Goal: Information Seeking & Learning: Find specific page/section

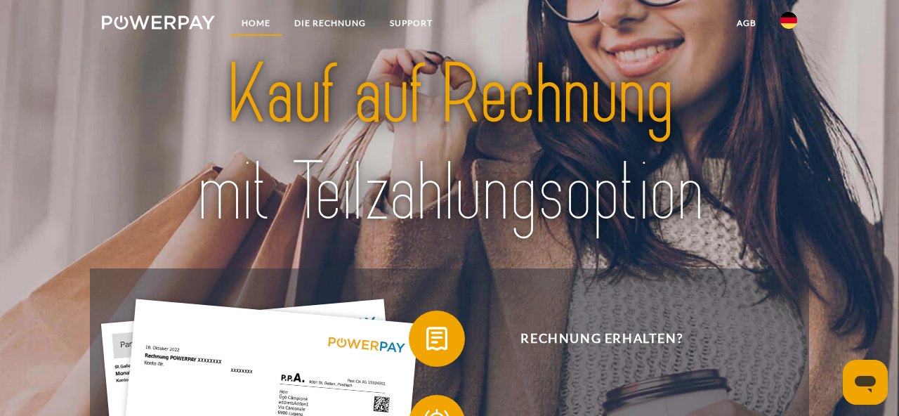
click at [258, 19] on link "Home" at bounding box center [256, 23] width 53 height 25
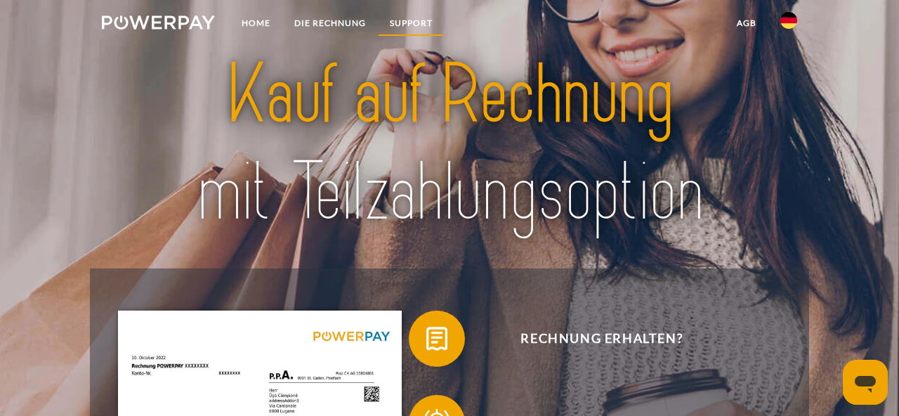
click at [414, 20] on link "SUPPORT" at bounding box center [411, 23] width 67 height 25
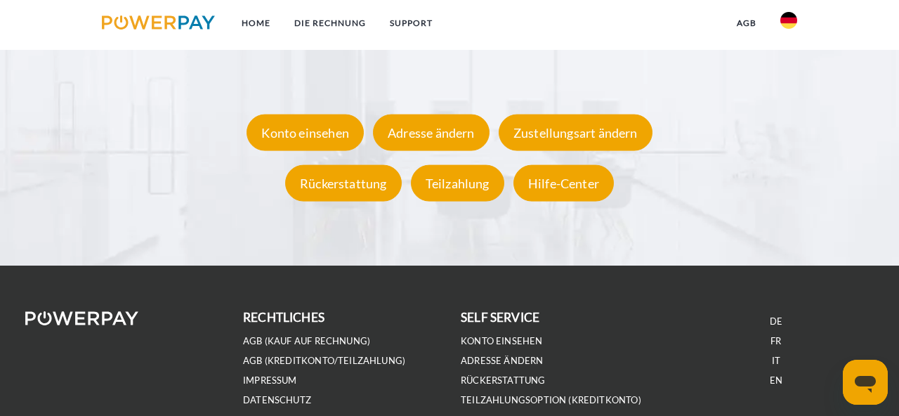
scroll to position [2462, 0]
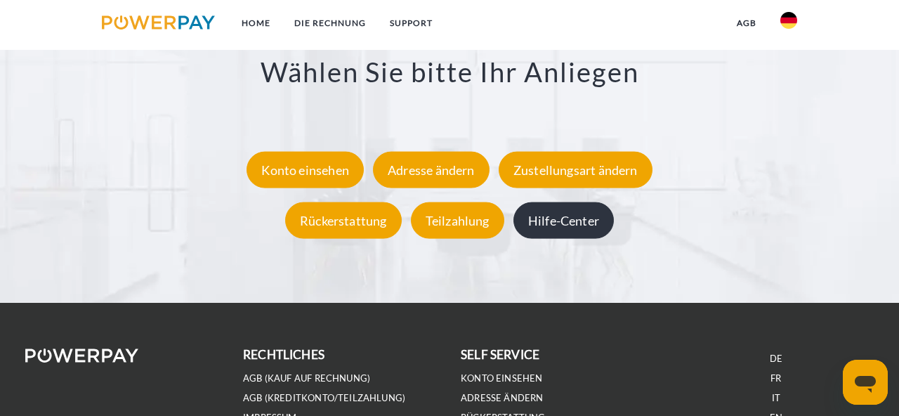
click at [584, 226] on div "Hilfe-Center" at bounding box center [563, 220] width 100 height 37
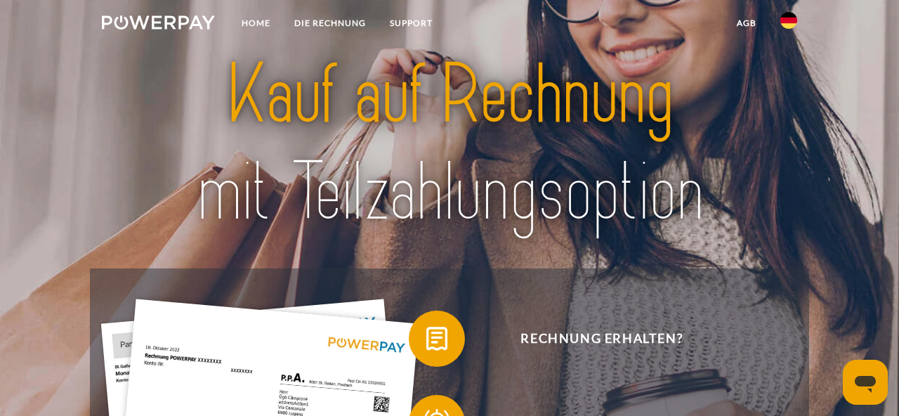
click at [405, 22] on link "SUPPORT" at bounding box center [411, 23] width 67 height 25
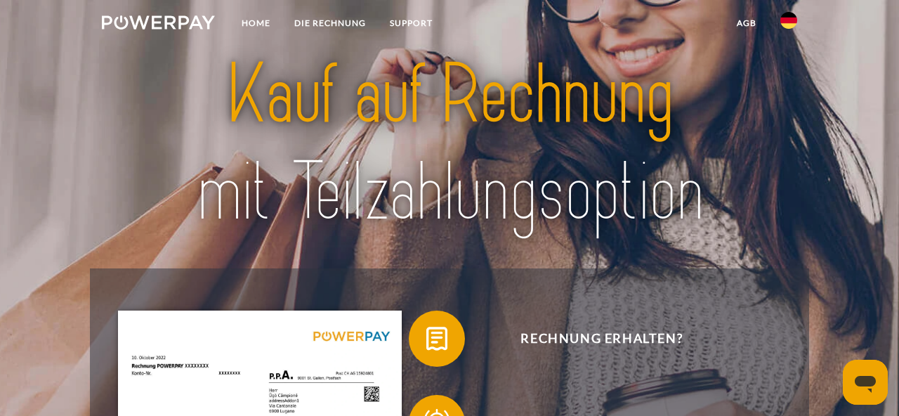
click at [264, 20] on link "Home" at bounding box center [256, 23] width 53 height 25
click at [254, 26] on link "Home" at bounding box center [256, 23] width 53 height 25
click at [203, 23] on img at bounding box center [158, 22] width 113 height 14
click at [416, 20] on link "SUPPORT" at bounding box center [411, 23] width 67 height 25
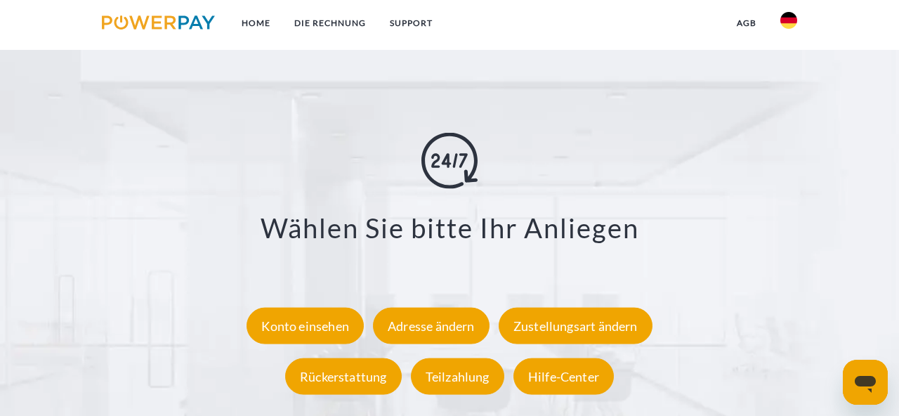
scroll to position [2307, 0]
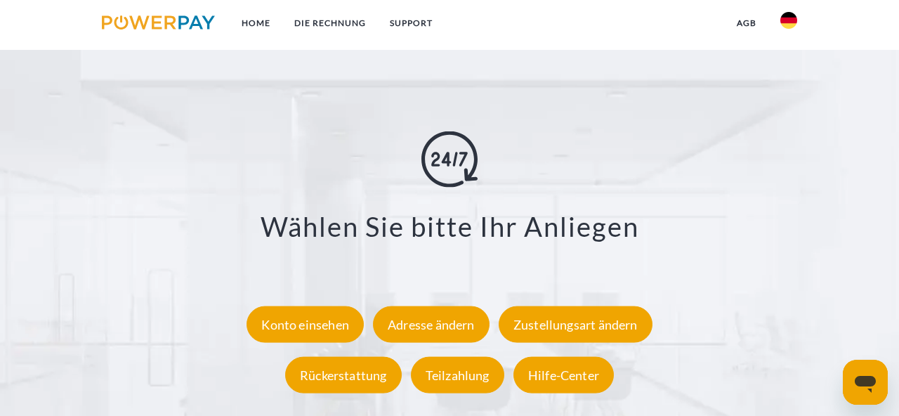
click at [574, 370] on div "Hilfe-Center" at bounding box center [563, 375] width 100 height 37
